Goal: Transaction & Acquisition: Obtain resource

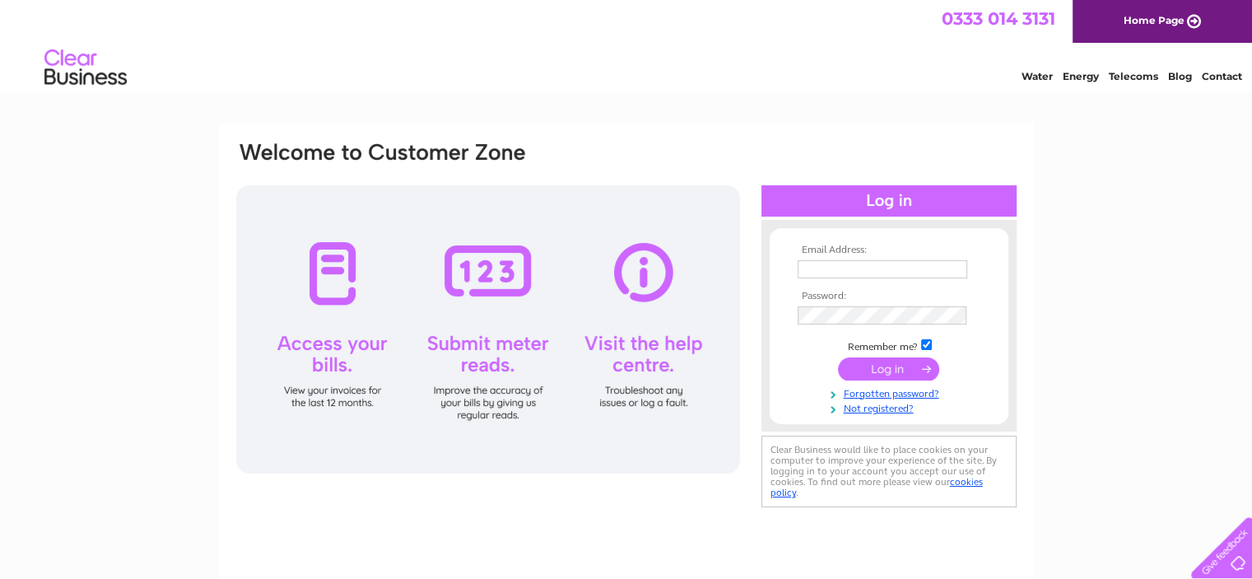
type input "[EMAIL_ADDRESS][DOMAIN_NAME]"
click at [880, 367] on input "submit" at bounding box center [888, 368] width 101 height 23
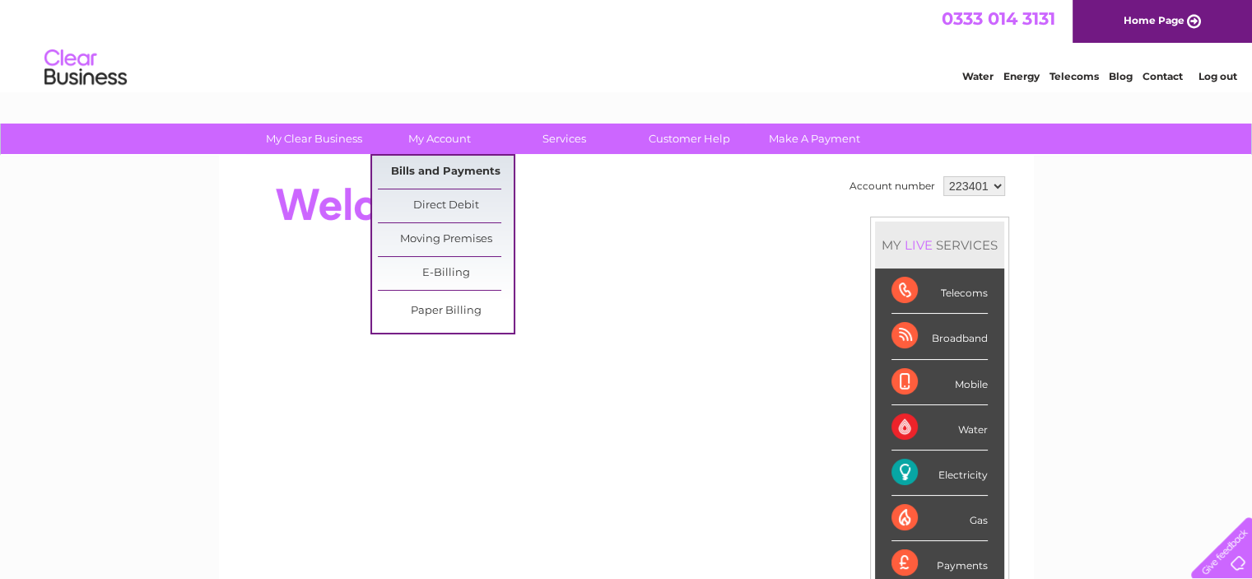
click at [426, 169] on link "Bills and Payments" at bounding box center [446, 172] width 136 height 33
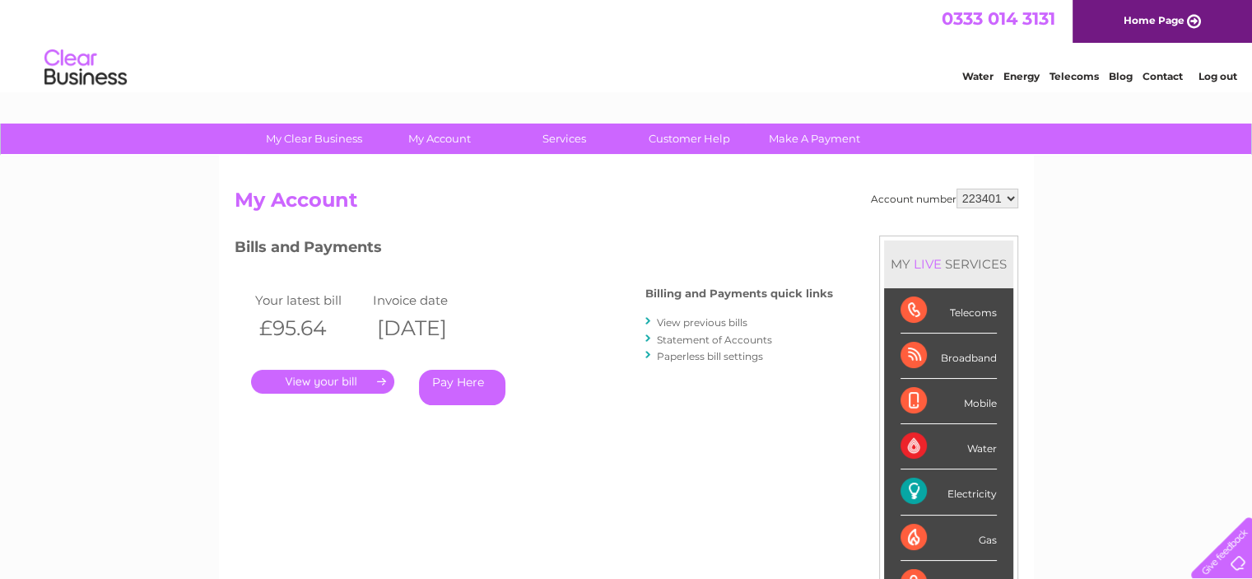
click at [316, 384] on link "." at bounding box center [322, 382] width 143 height 24
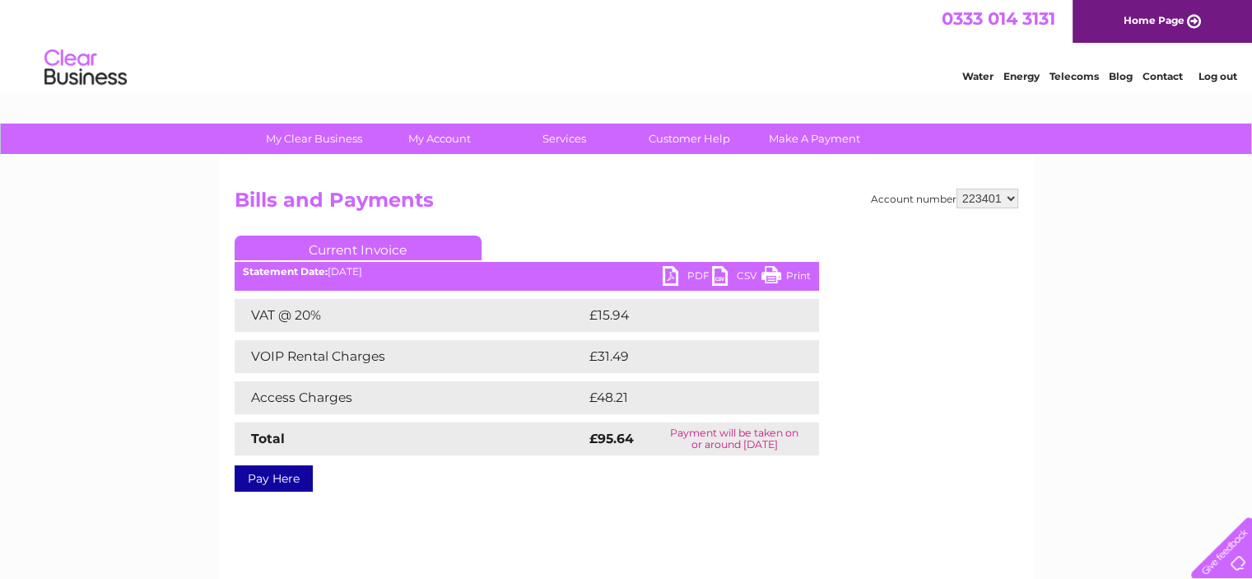
click at [691, 275] on link "PDF" at bounding box center [687, 278] width 49 height 24
